Goal: Transaction & Acquisition: Purchase product/service

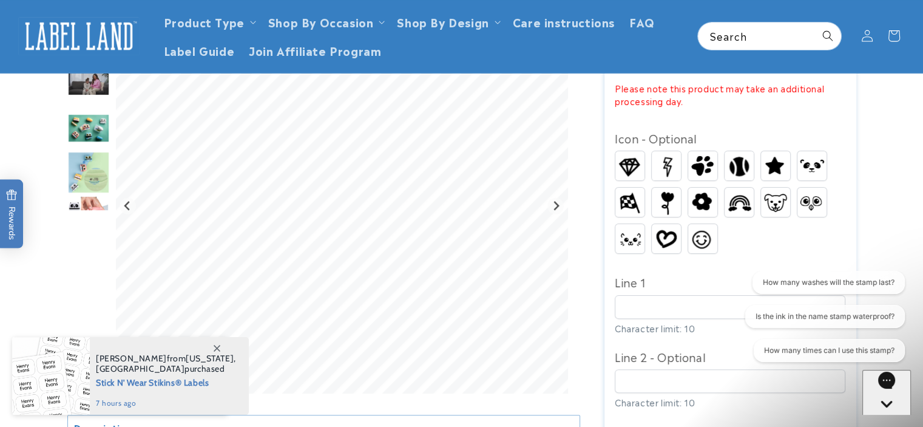
scroll to position [364, 0]
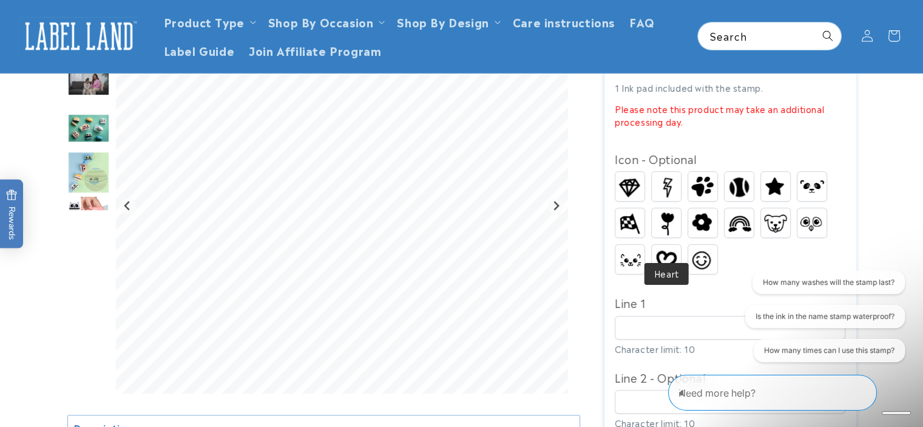
click at [667, 248] on img at bounding box center [666, 259] width 29 height 23
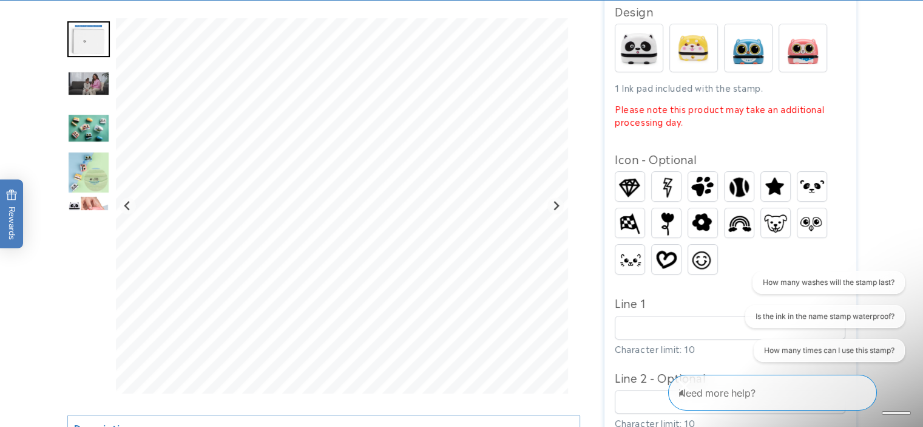
scroll to position [425, 0]
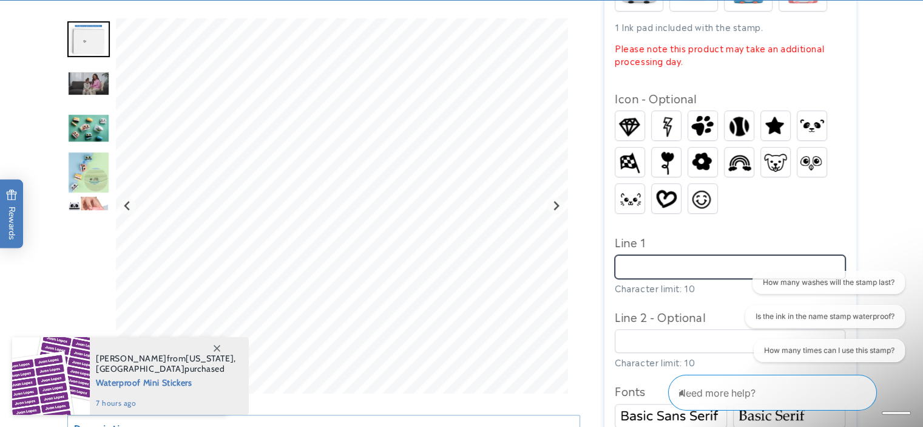
click at [658, 255] on input "Line 1" at bounding box center [730, 267] width 231 height 24
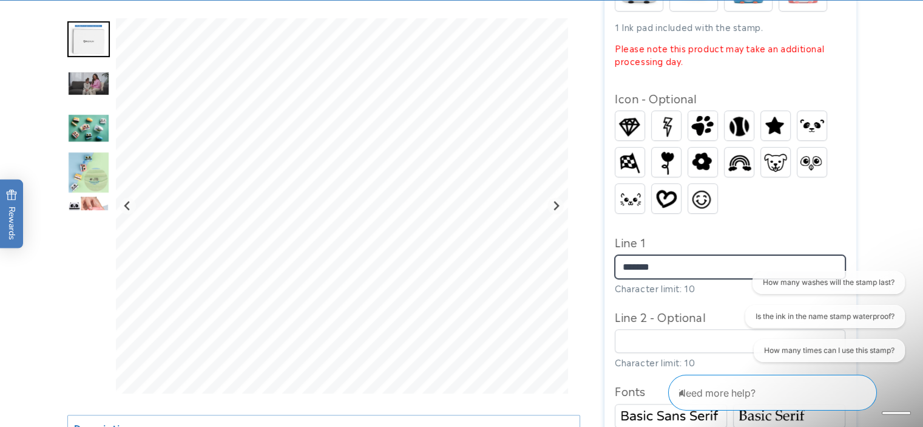
type input "*******"
click at [857, 209] on div at bounding box center [461, 300] width 849 height 1210
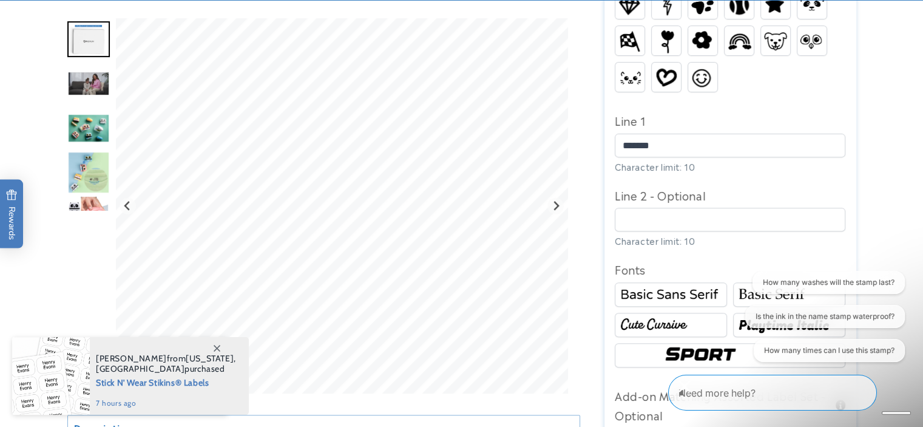
scroll to position [607, 0]
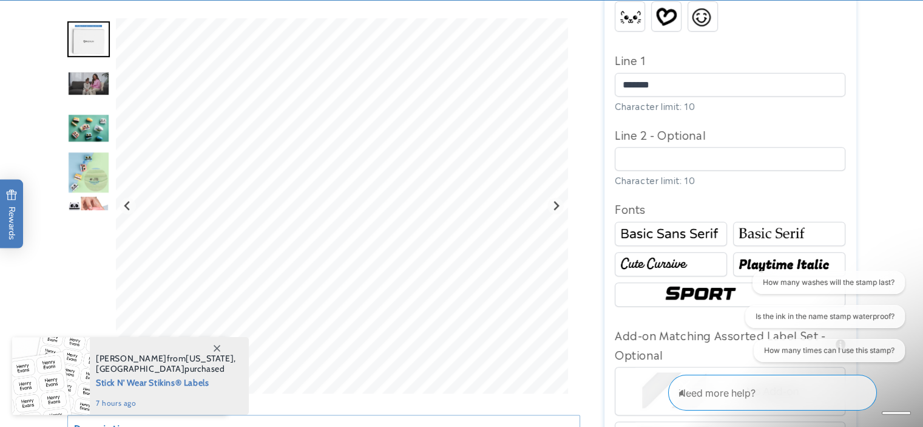
click at [650, 224] on img at bounding box center [670, 233] width 109 height 18
click at [744, 224] on img at bounding box center [789, 233] width 109 height 18
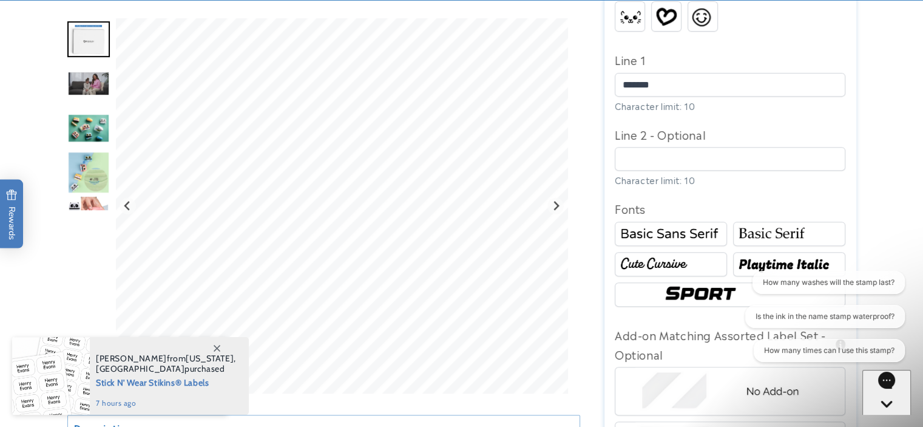
click at [704, 224] on img at bounding box center [670, 233] width 109 height 18
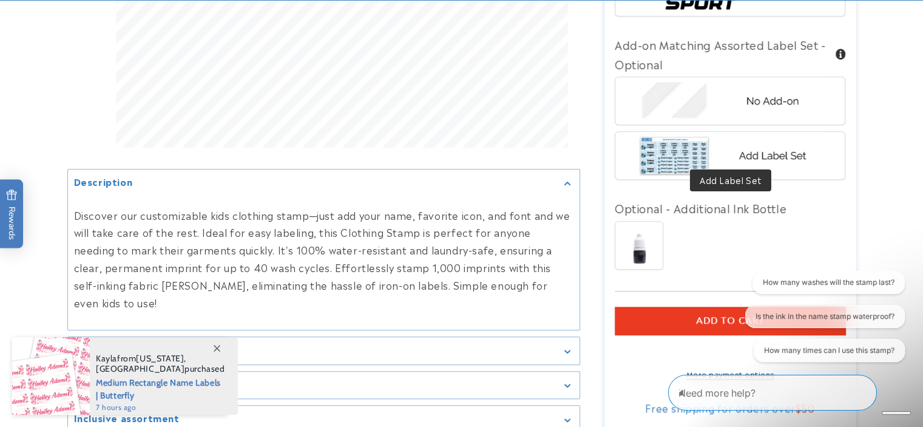
scroll to position [910, 0]
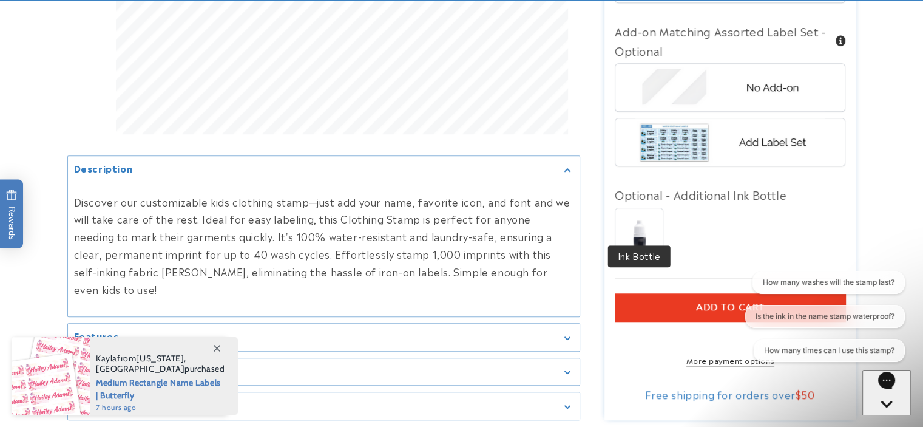
click at [646, 208] on img at bounding box center [638, 231] width 47 height 47
click at [655, 208] on img at bounding box center [638, 231] width 47 height 47
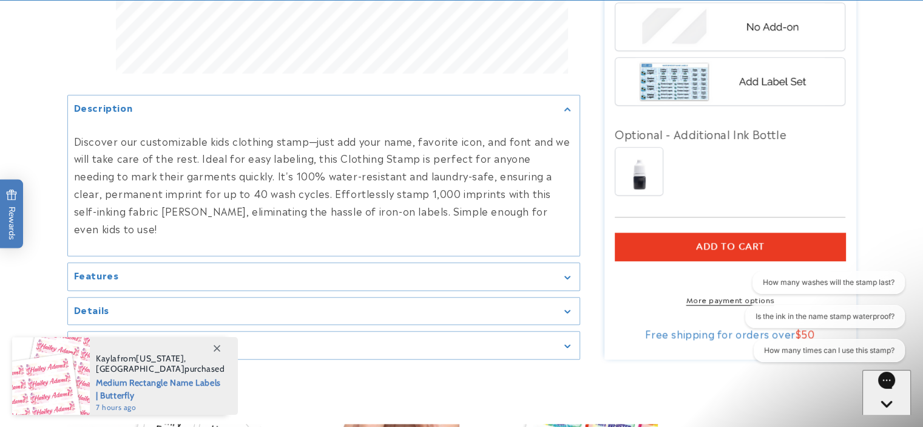
click at [695, 232] on button "Add to cart" at bounding box center [730, 246] width 231 height 28
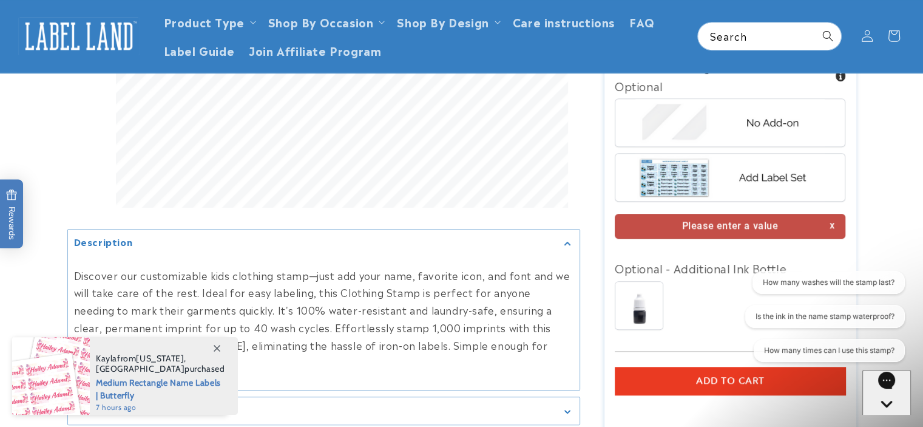
scroll to position [854, 0]
